Goal: Information Seeking & Learning: Learn about a topic

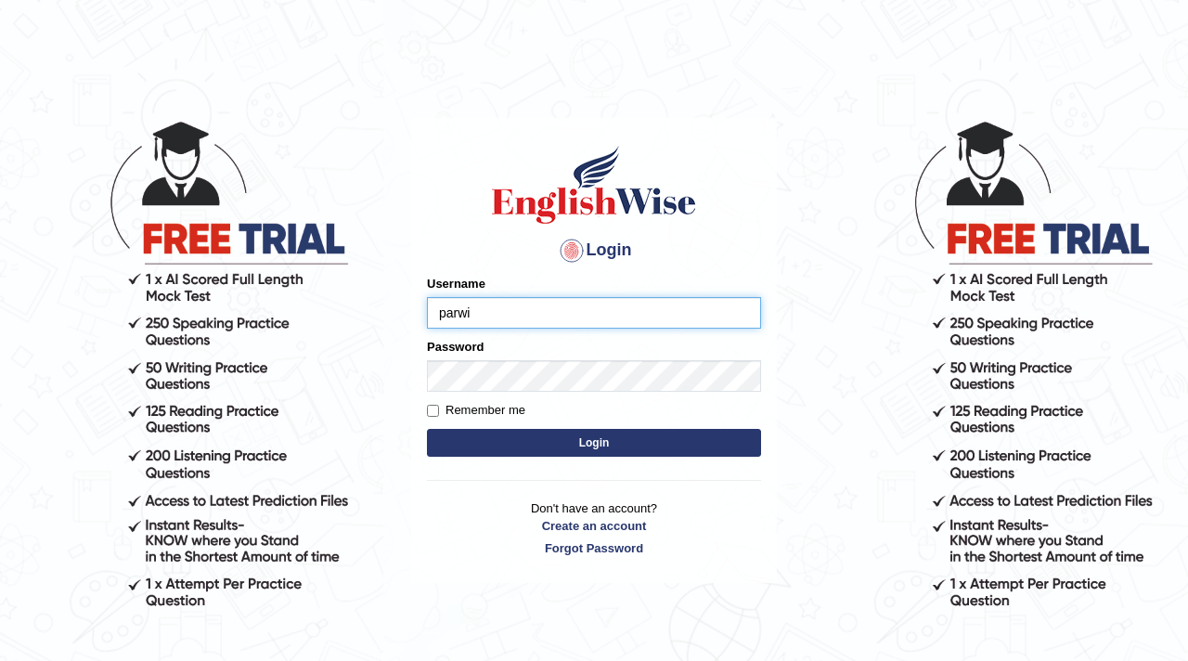
type input "[PERSON_NAME]"
type input "parwin_parramatta"
click at [494, 448] on button "Login" at bounding box center [594, 443] width 334 height 28
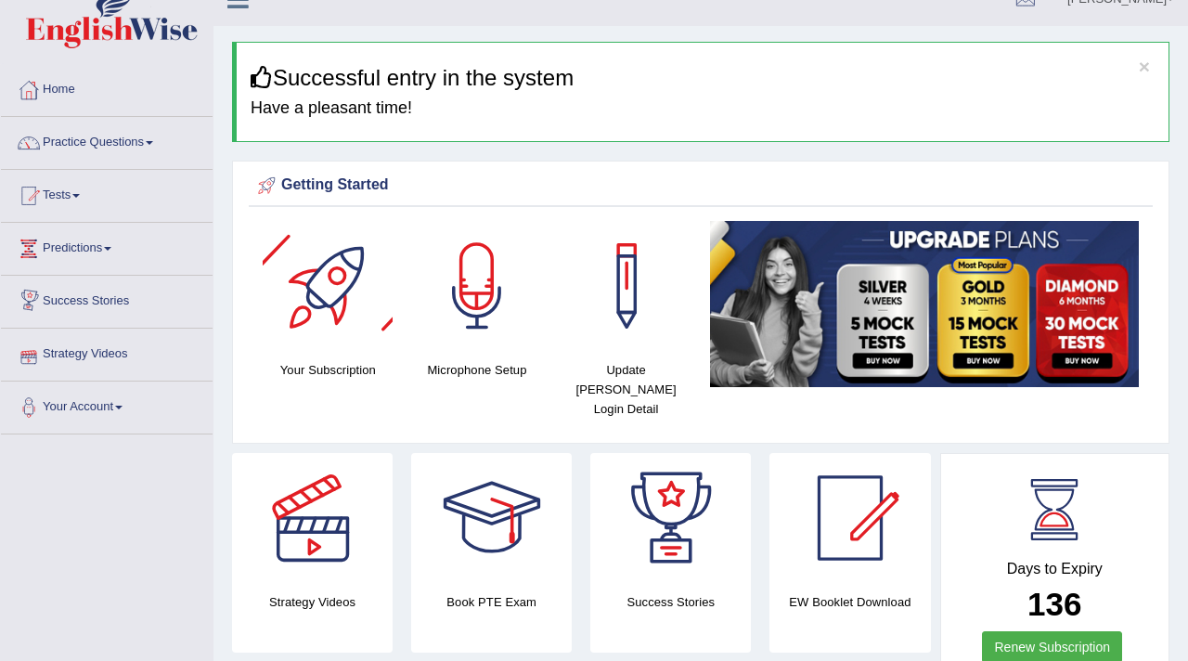
scroll to position [4, 0]
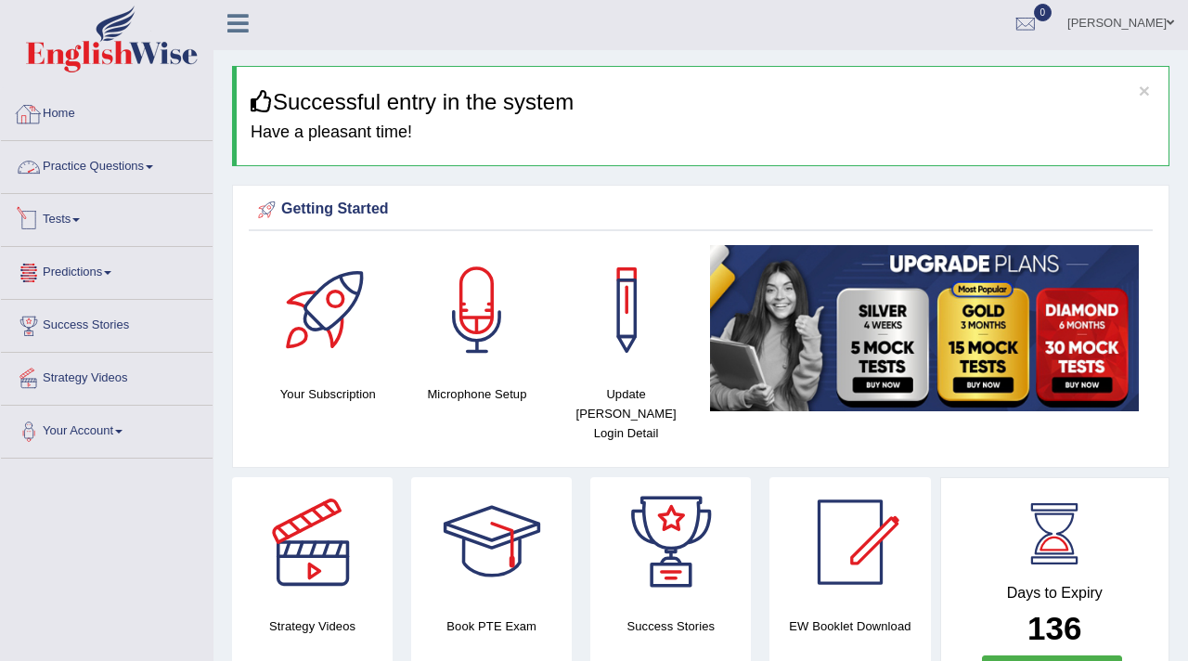
click at [117, 168] on link "Practice Questions" at bounding box center [107, 164] width 212 height 46
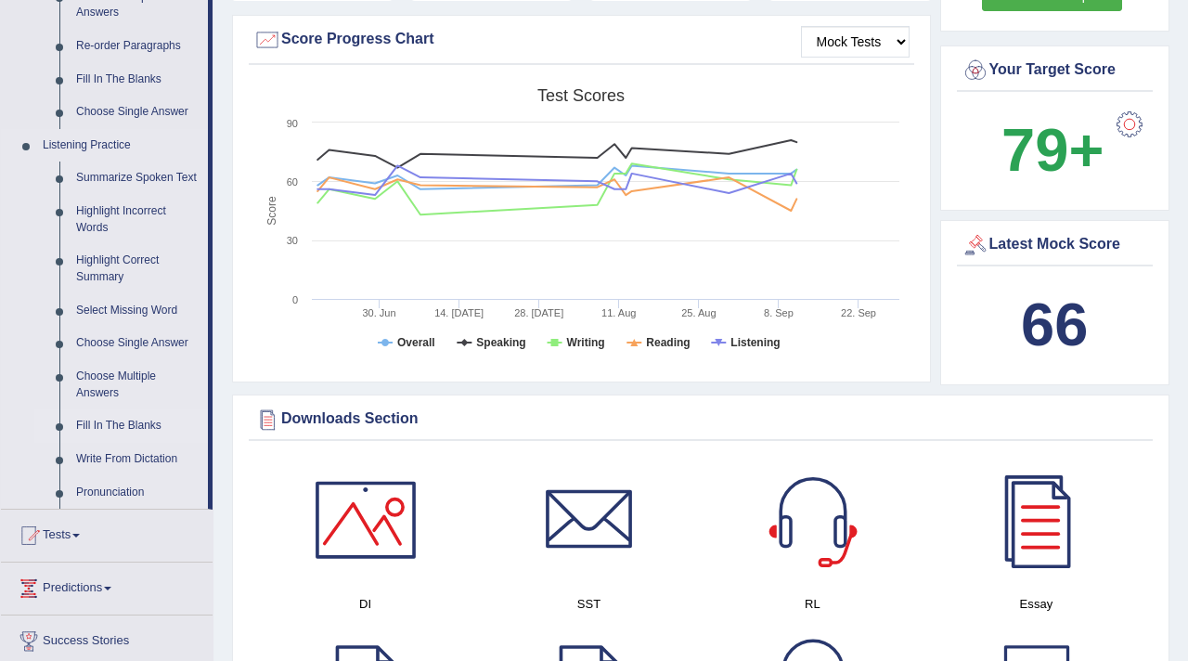
scroll to position [674, 0]
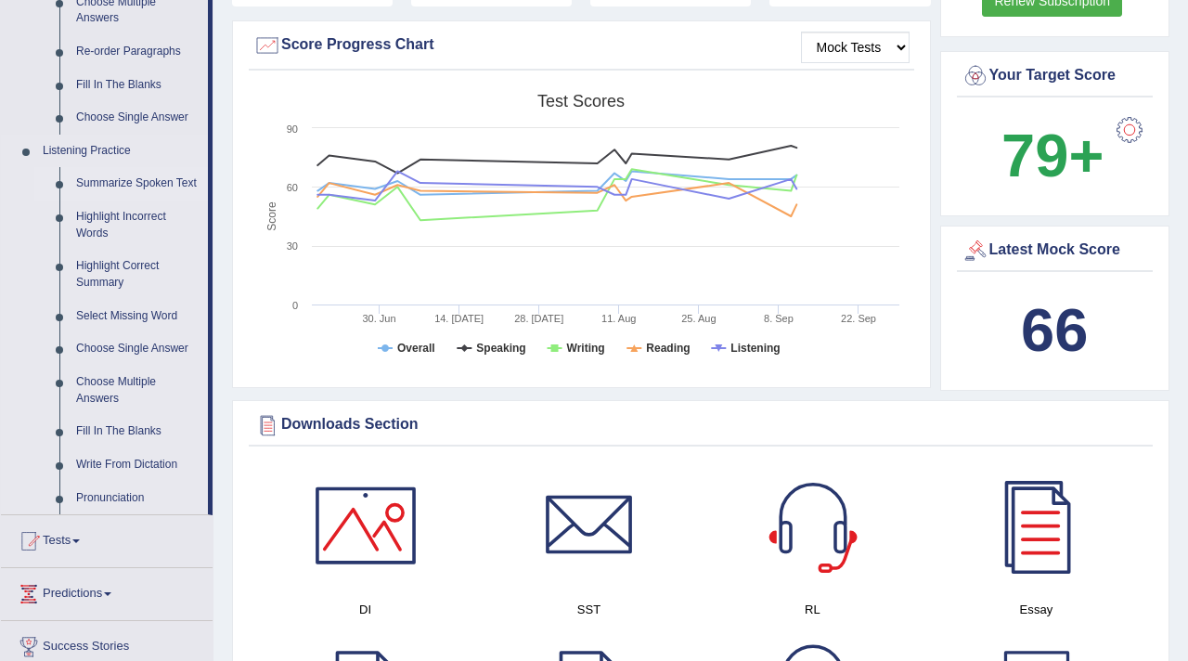
click at [136, 183] on link "Summarize Spoken Text" at bounding box center [138, 183] width 140 height 33
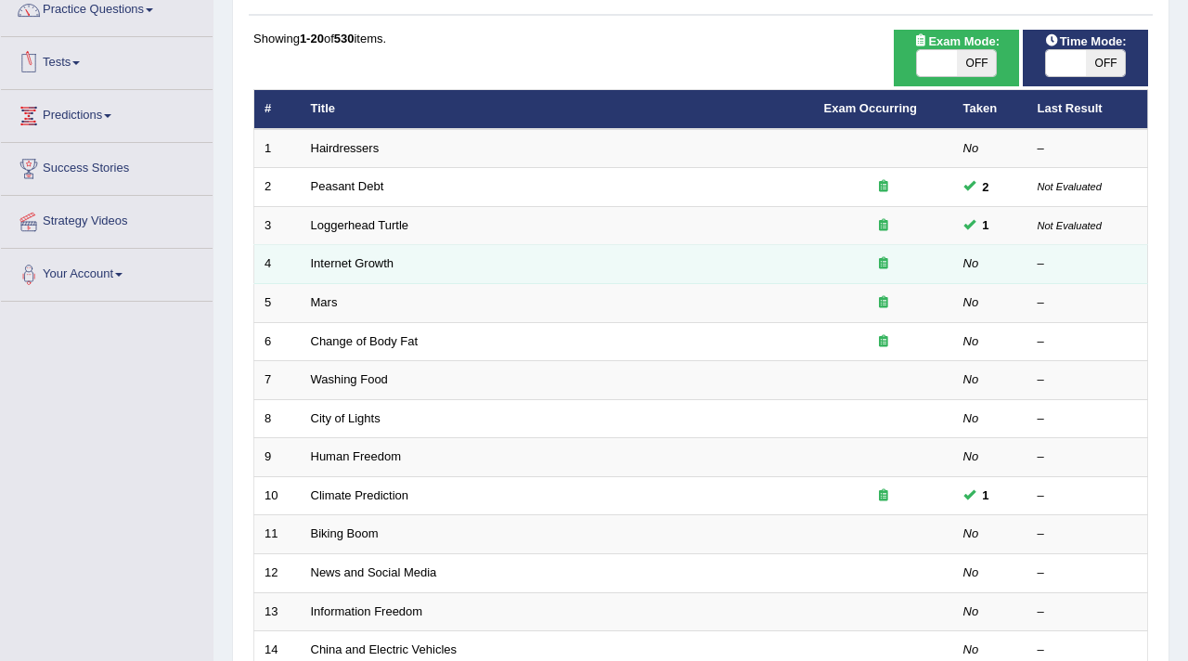
scroll to position [163, 0]
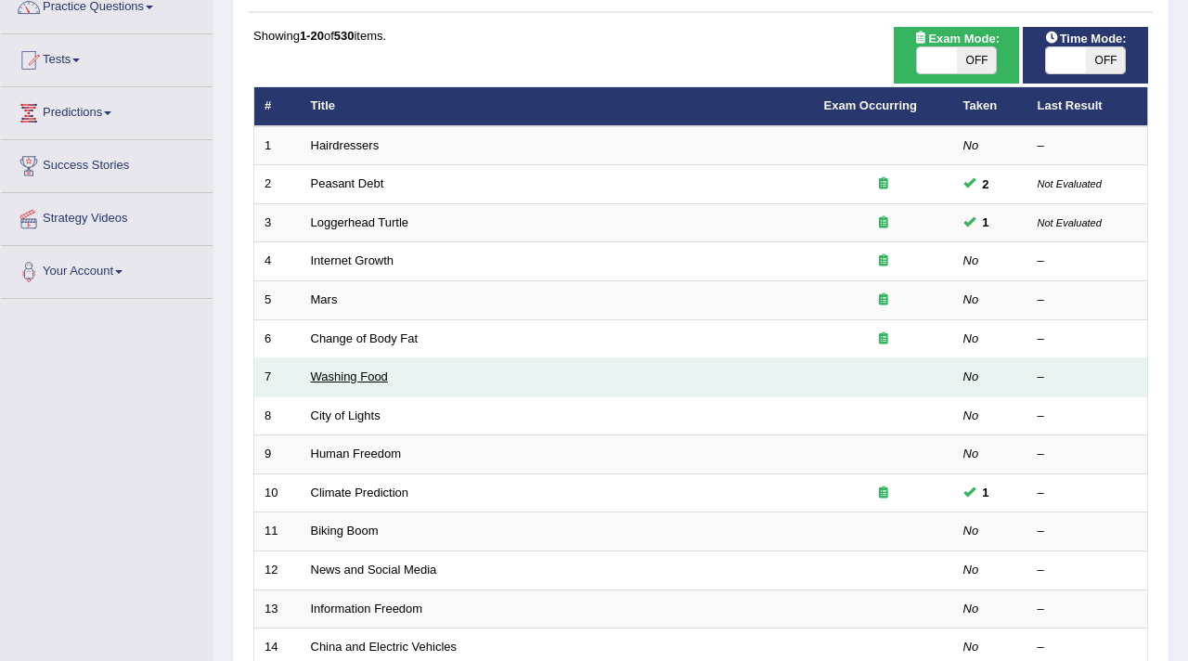
click at [350, 381] on link "Washing Food" at bounding box center [349, 376] width 77 height 14
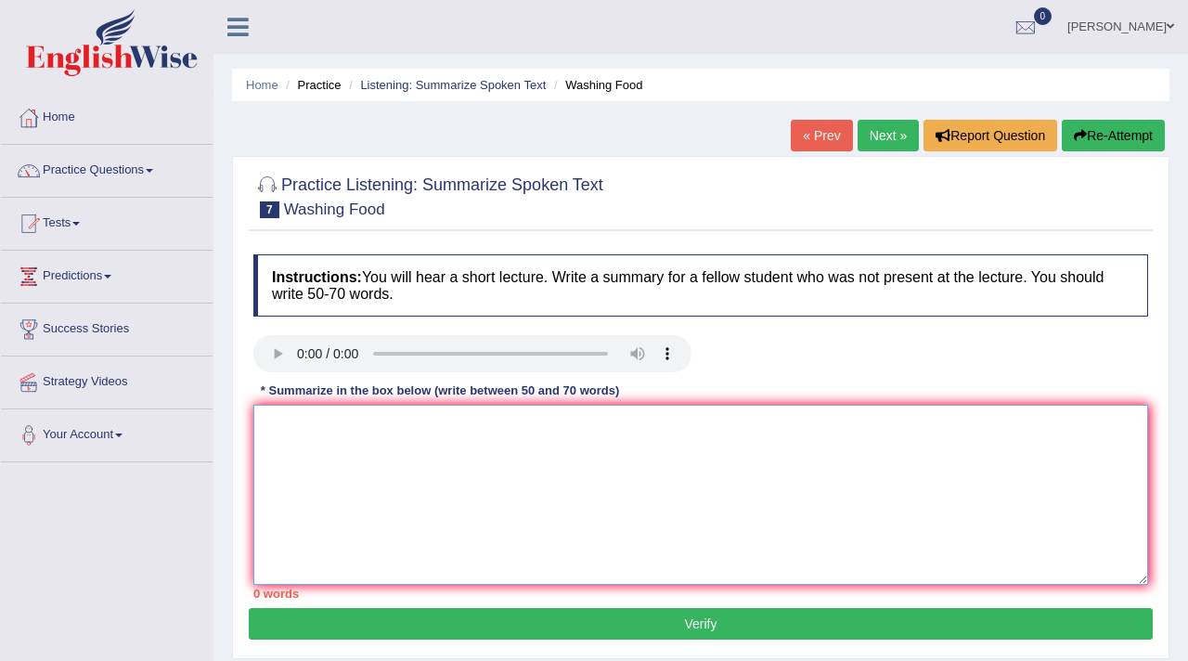
click at [511, 519] on textarea at bounding box center [700, 495] width 895 height 180
click at [325, 451] on textarea at bounding box center [700, 495] width 895 height 180
type textarea "t"
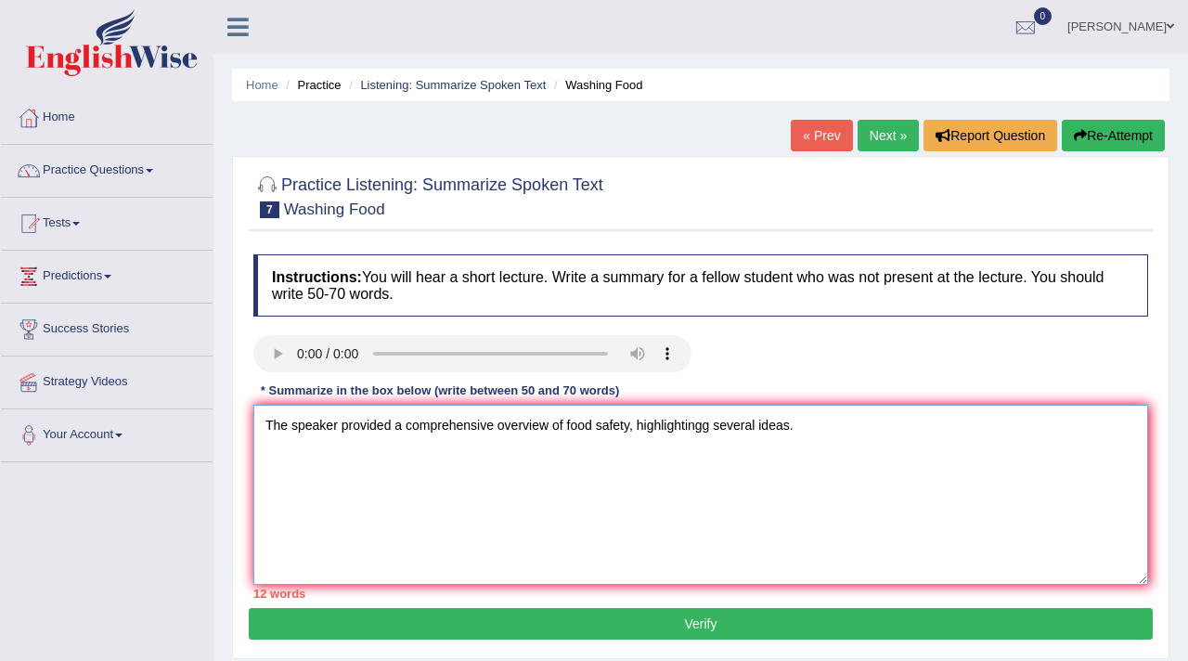
click at [707, 428] on textarea "The speaker provided a comprehensive overview of food safety, highlightingg sev…" at bounding box center [700, 495] width 895 height 180
click at [917, 450] on textarea "The speaker provided a comprehensive overview of food safety, highlighting seve…" at bounding box center [700, 495] width 895 height 180
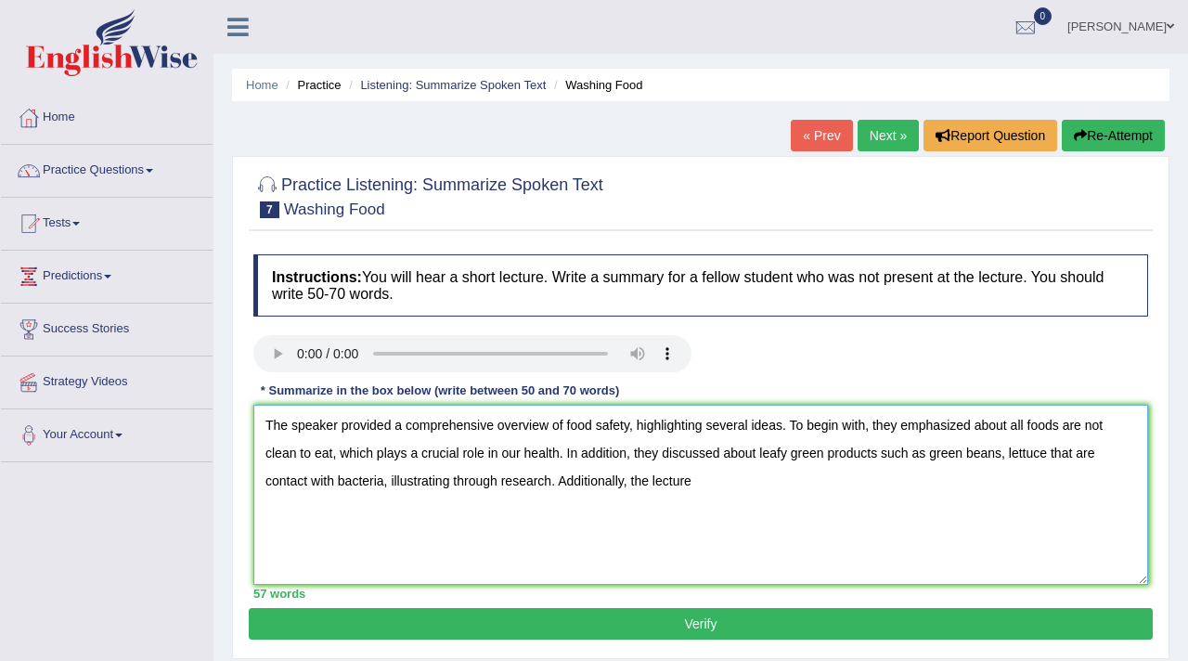
click at [633, 480] on textarea "The speaker provided a comprehensive overview of food safety, highlighting seve…" at bounding box center [700, 495] width 895 height 180
click at [694, 478] on textarea "The speaker provided a comprehensive overview of food safety, highlighting seve…" at bounding box center [700, 495] width 895 height 180
type textarea "The speaker provided a comprehensive overview of food safety, highlighting seve…"
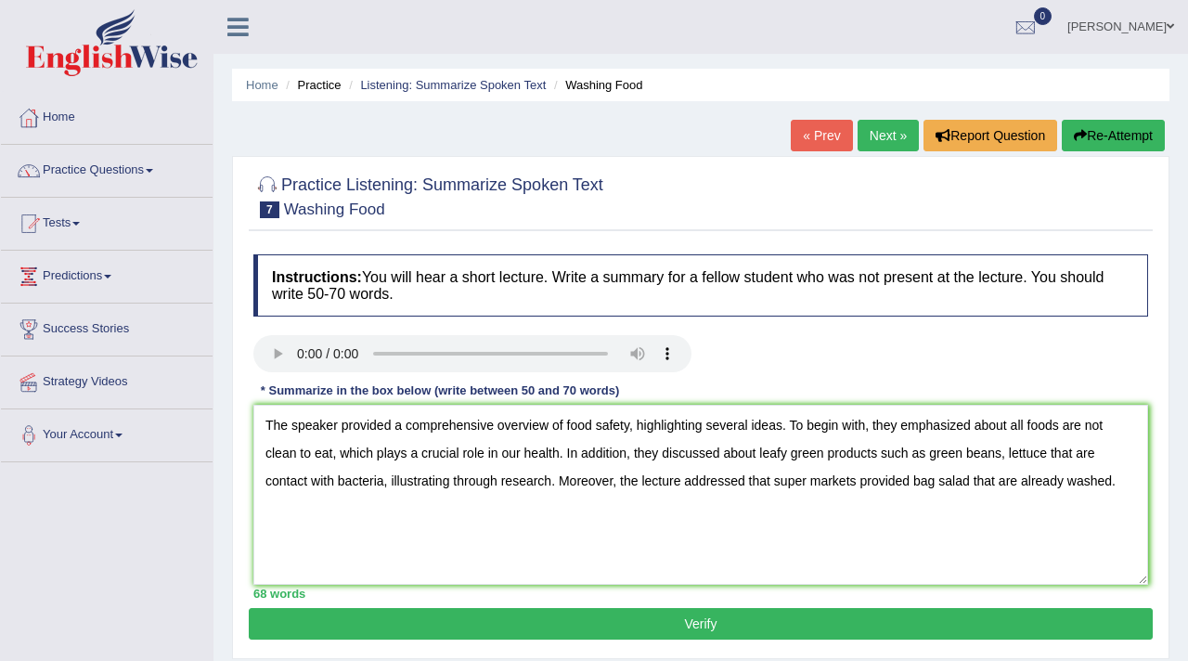
click at [652, 619] on button "Verify" at bounding box center [701, 624] width 904 height 32
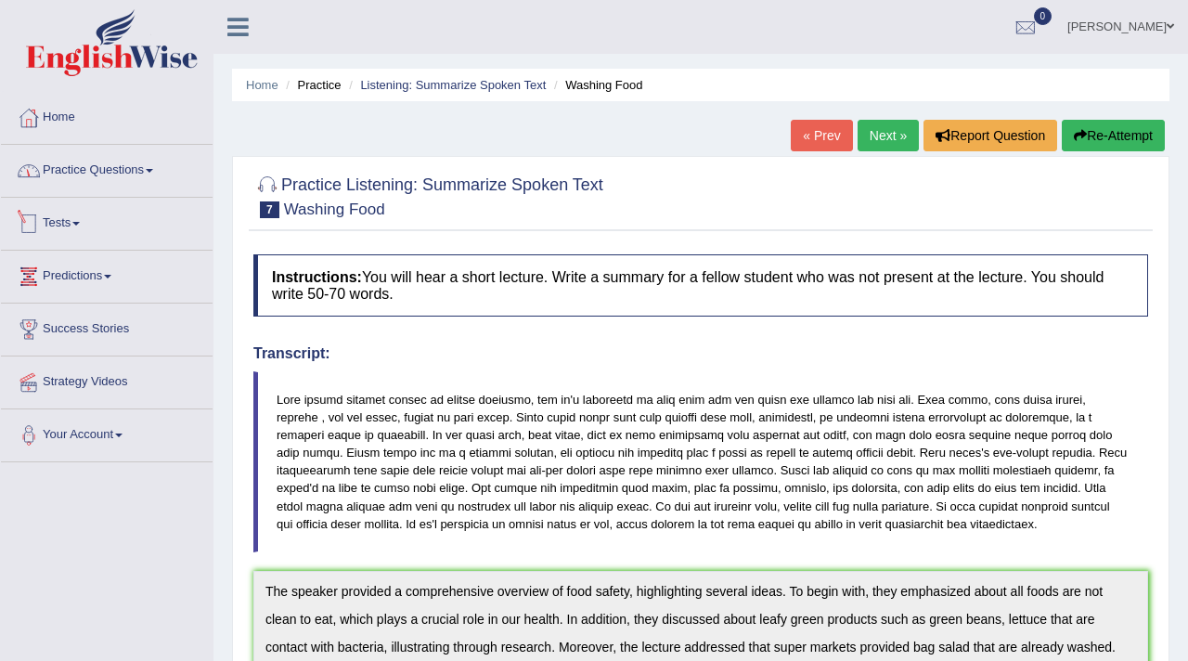
click at [136, 174] on link "Practice Questions" at bounding box center [107, 168] width 212 height 46
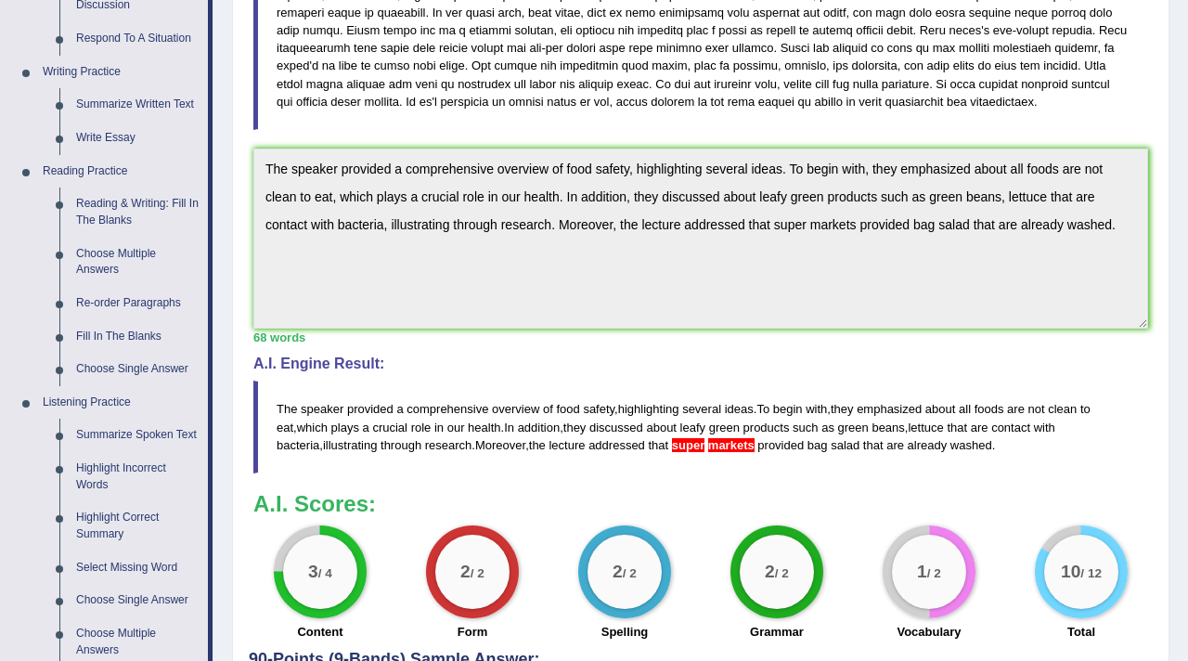
scroll to position [383, 0]
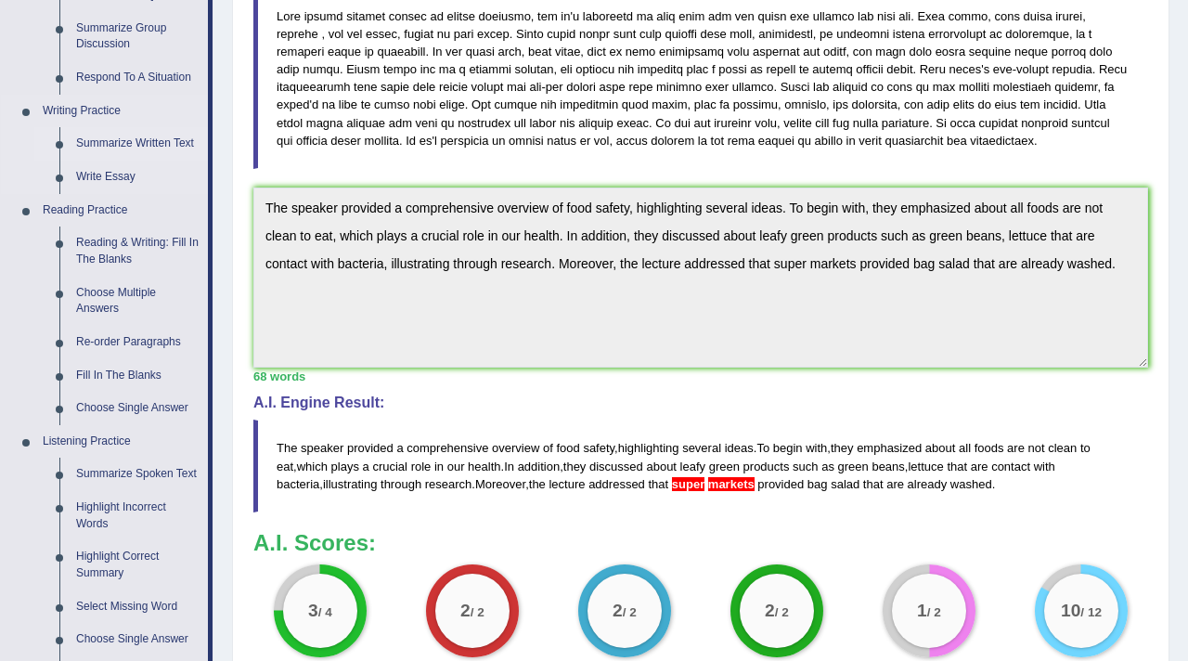
click at [116, 149] on link "Summarize Written Text" at bounding box center [138, 143] width 140 height 33
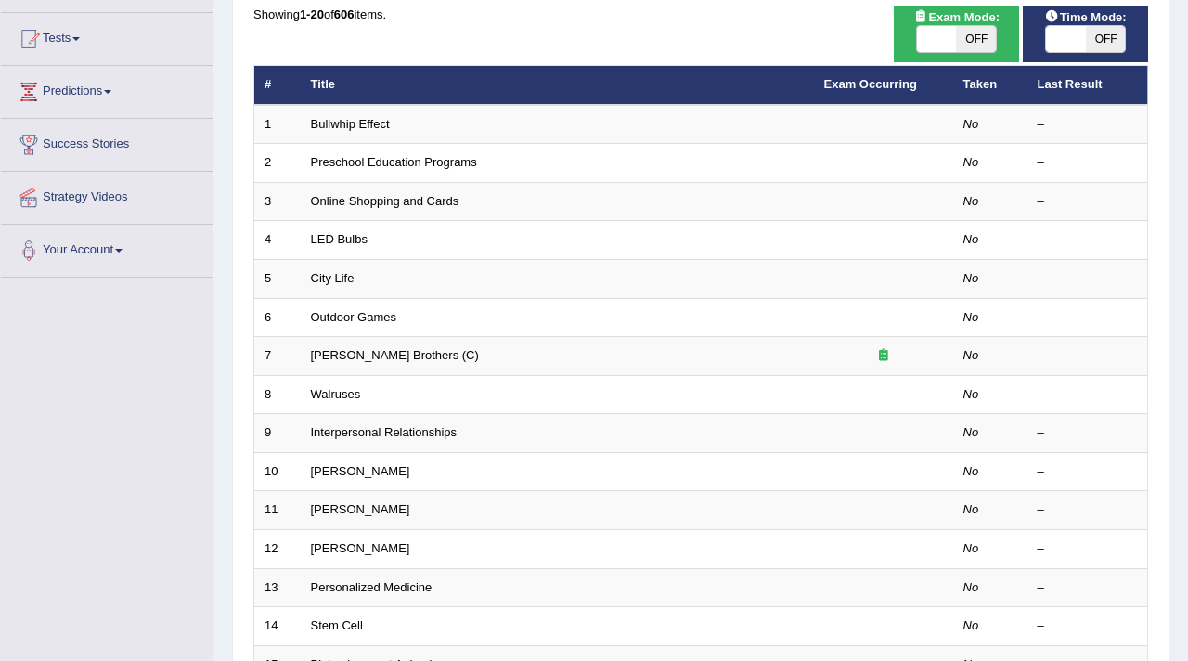
scroll to position [210, 0]
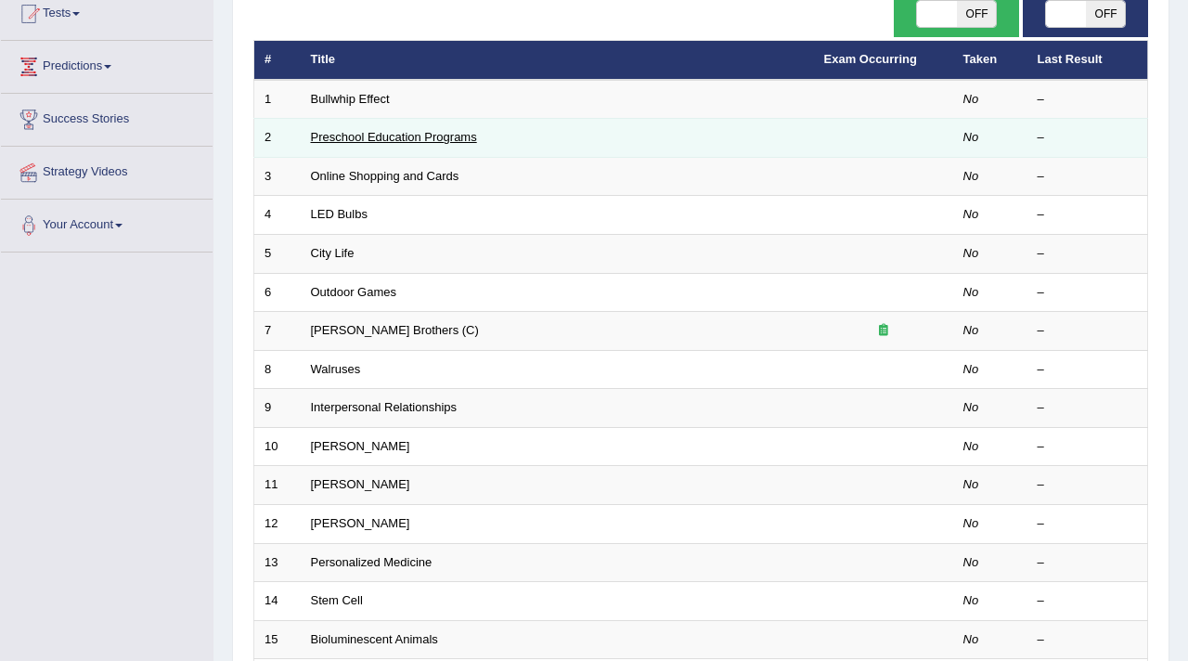
click at [452, 138] on link "Preschool Education Programs" at bounding box center [394, 137] width 166 height 14
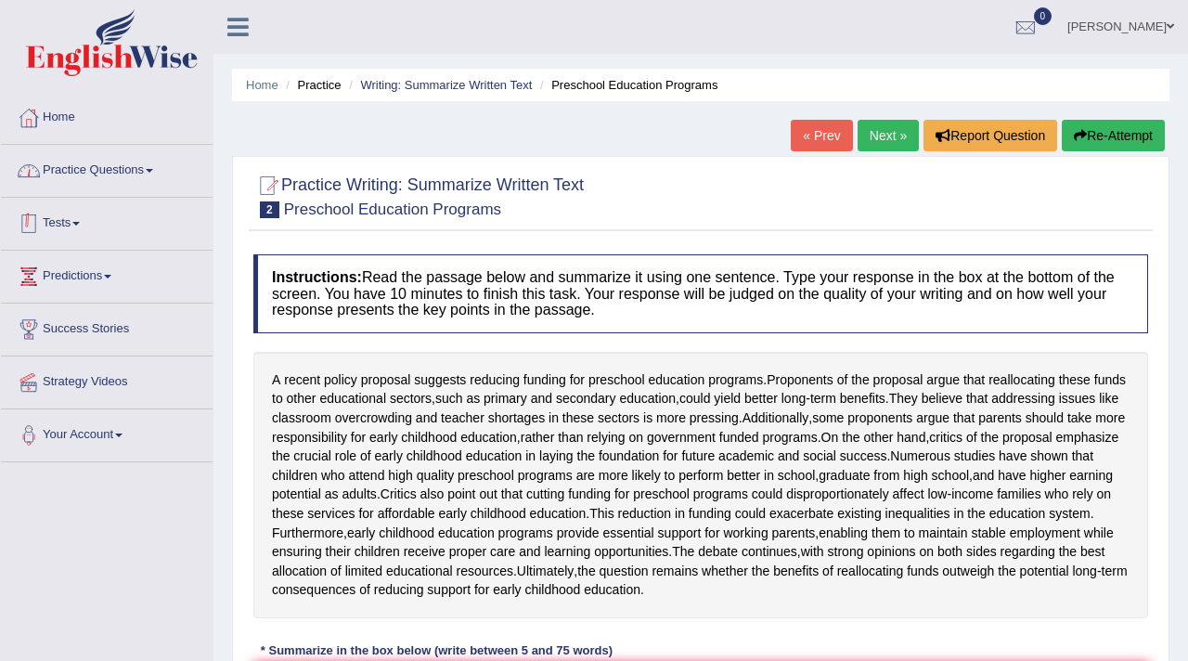
click at [149, 169] on link "Practice Questions" at bounding box center [107, 168] width 212 height 46
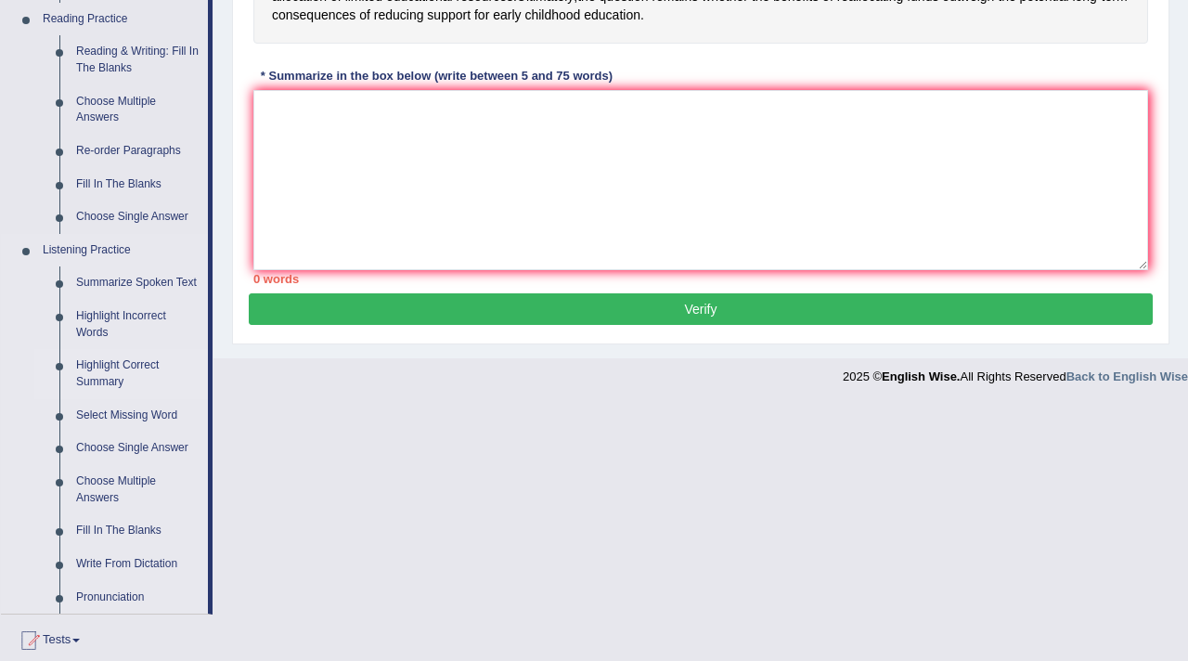
scroll to position [539, 0]
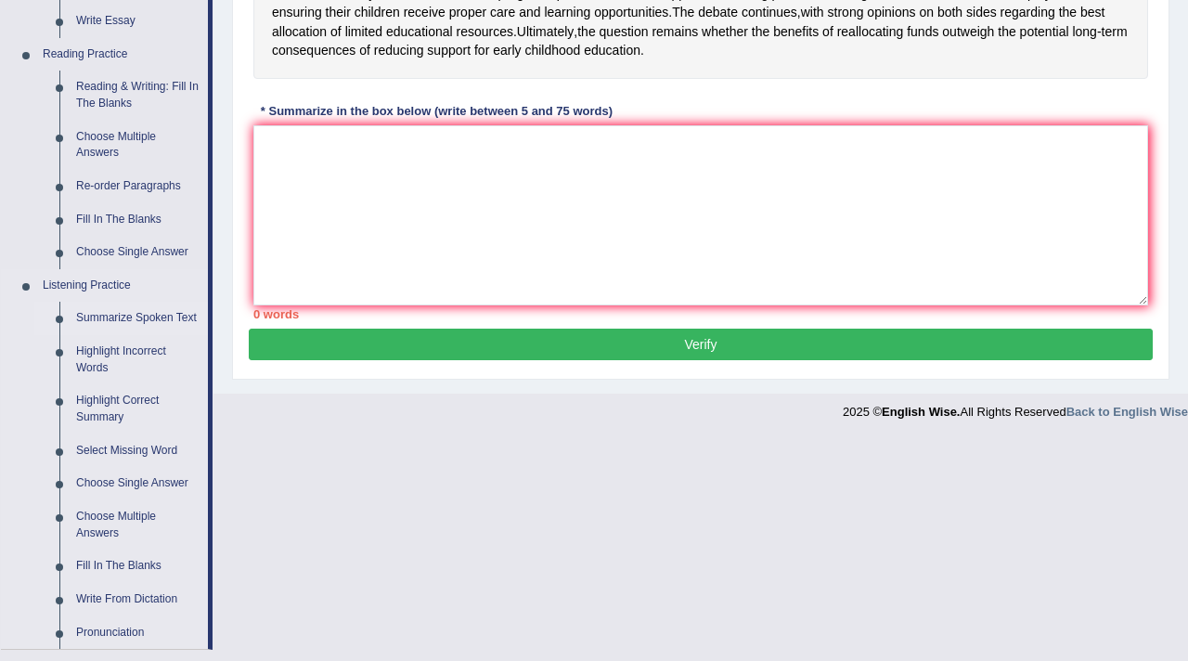
click at [126, 316] on link "Summarize Spoken Text" at bounding box center [138, 318] width 140 height 33
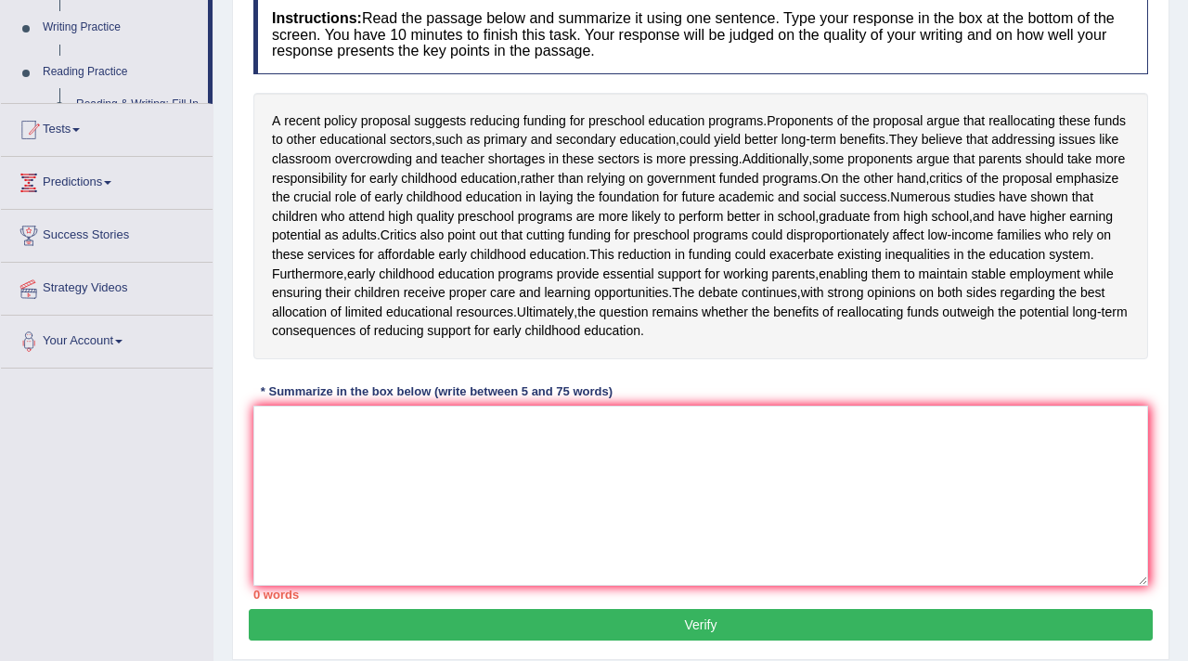
scroll to position [213, 0]
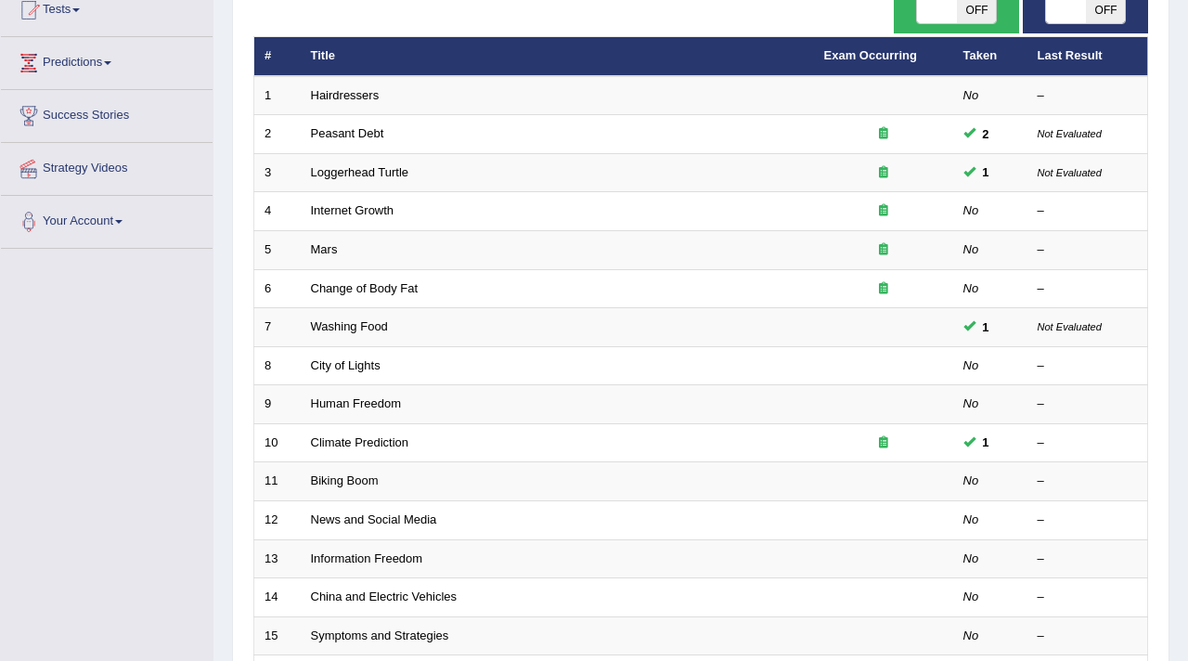
scroll to position [214, 0]
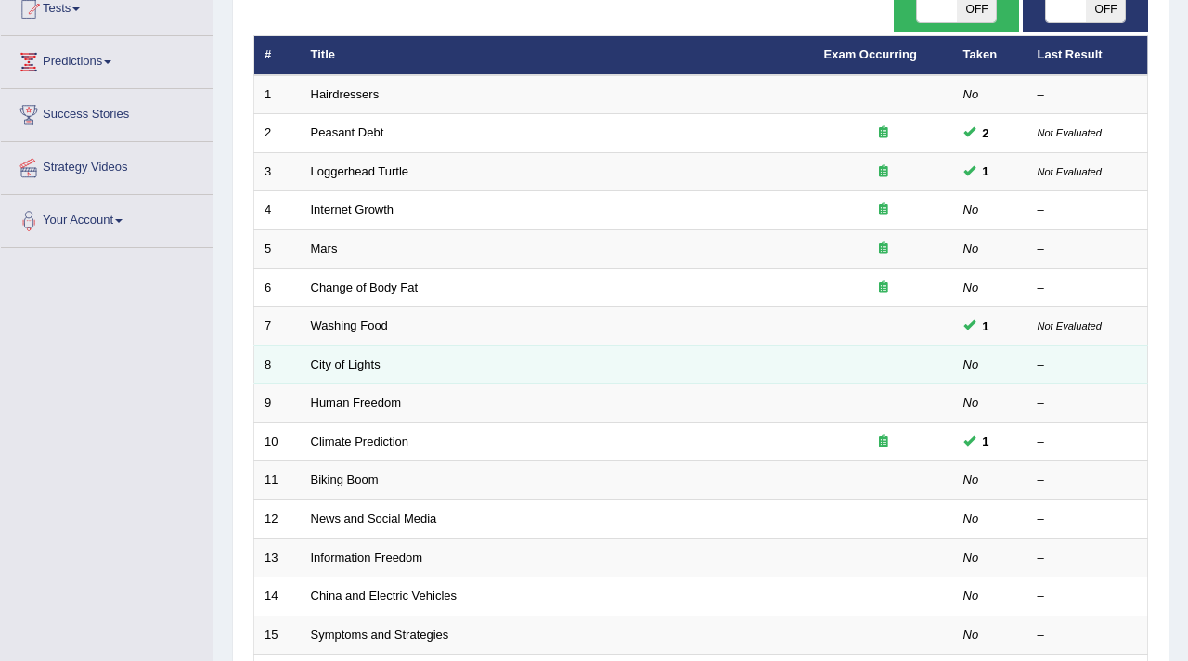
click at [716, 376] on td "City of Lights" at bounding box center [557, 364] width 513 height 39
click at [373, 366] on link "City of Lights" at bounding box center [346, 364] width 70 height 14
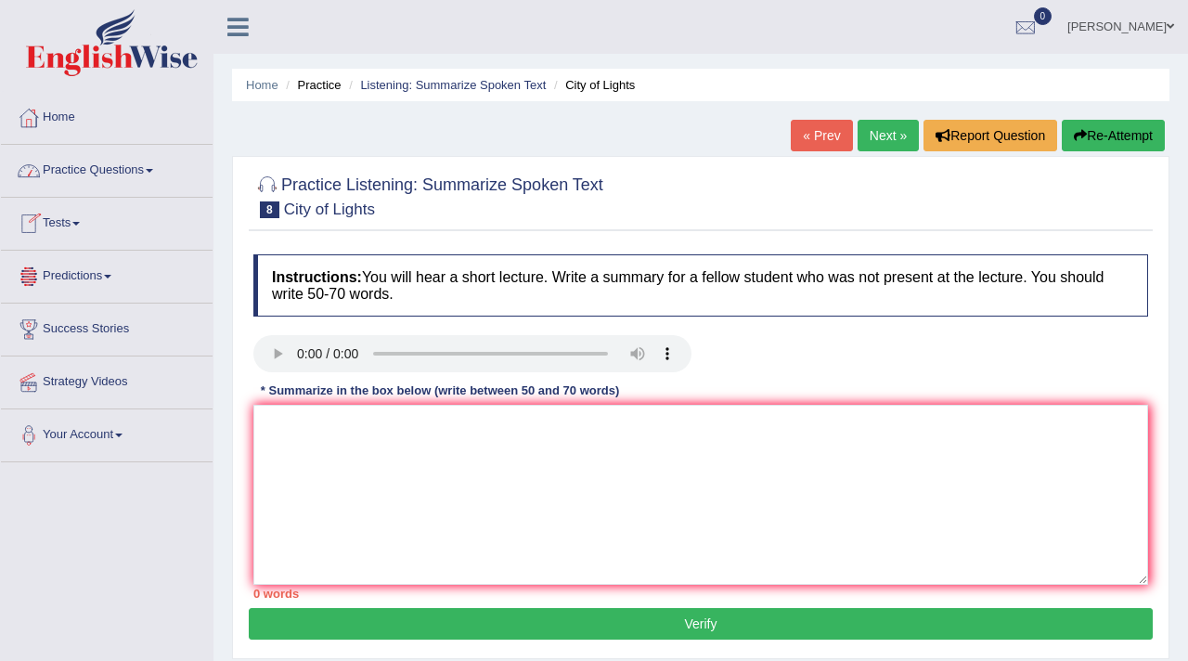
click at [114, 162] on link "Practice Questions" at bounding box center [107, 168] width 212 height 46
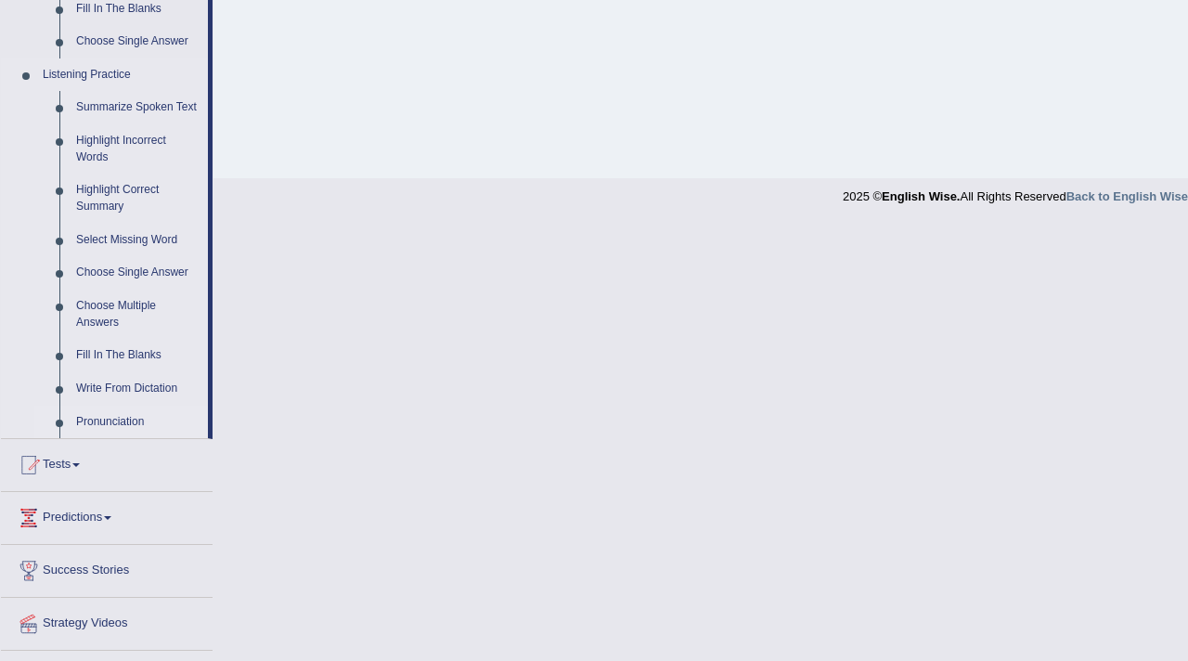
scroll to position [753, 0]
